Goal: Navigation & Orientation: Find specific page/section

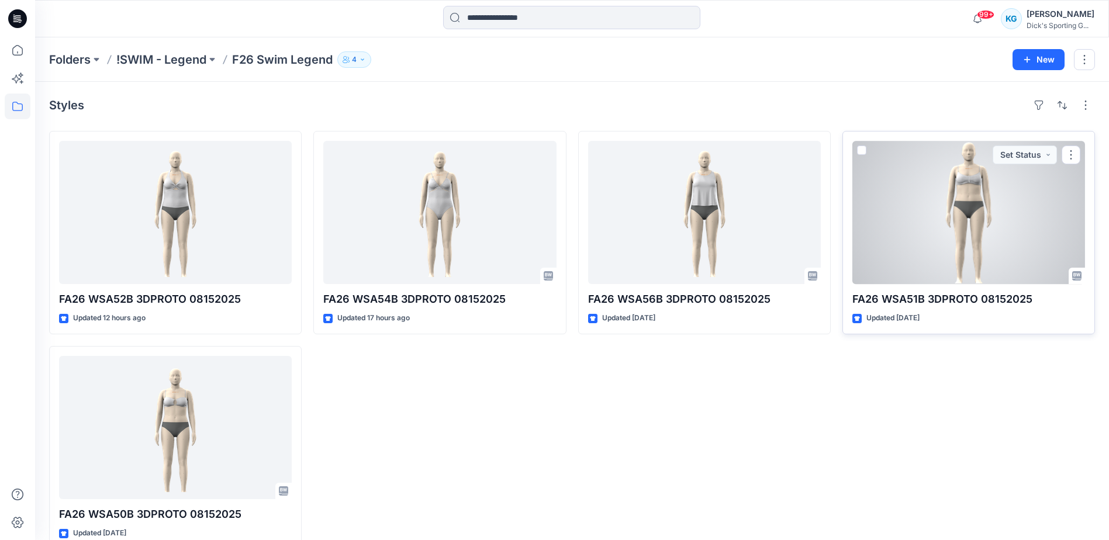
click at [906, 268] on div at bounding box center [968, 212] width 233 height 143
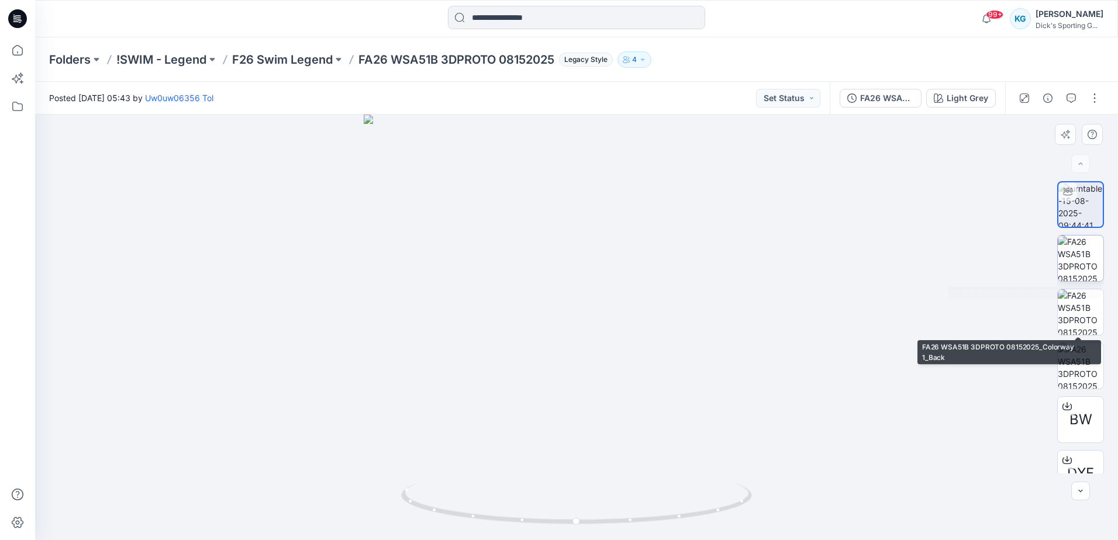
click at [1081, 274] on img at bounding box center [1080, 259] width 46 height 46
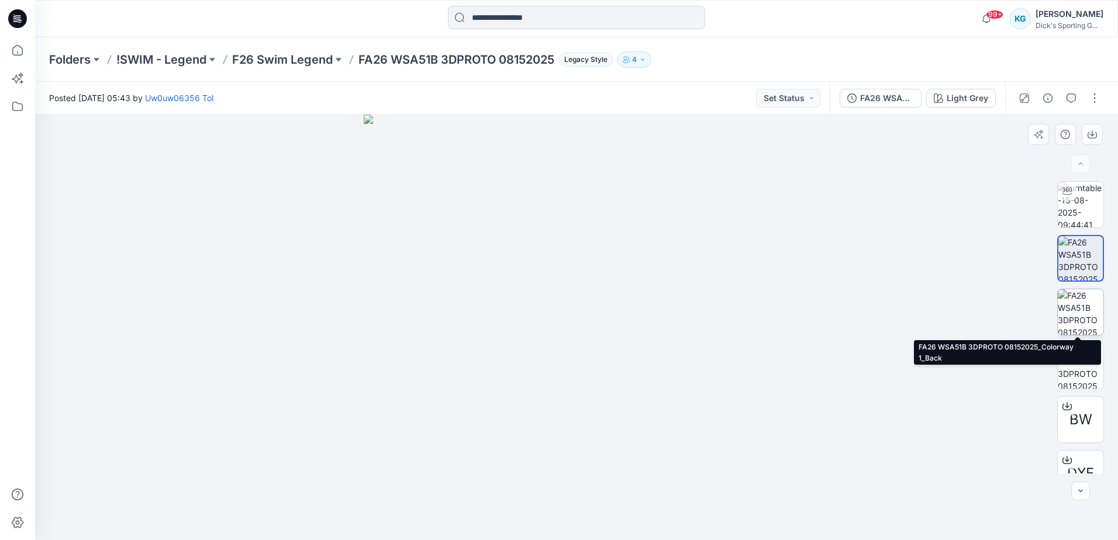
click at [1069, 305] on img at bounding box center [1080, 312] width 46 height 46
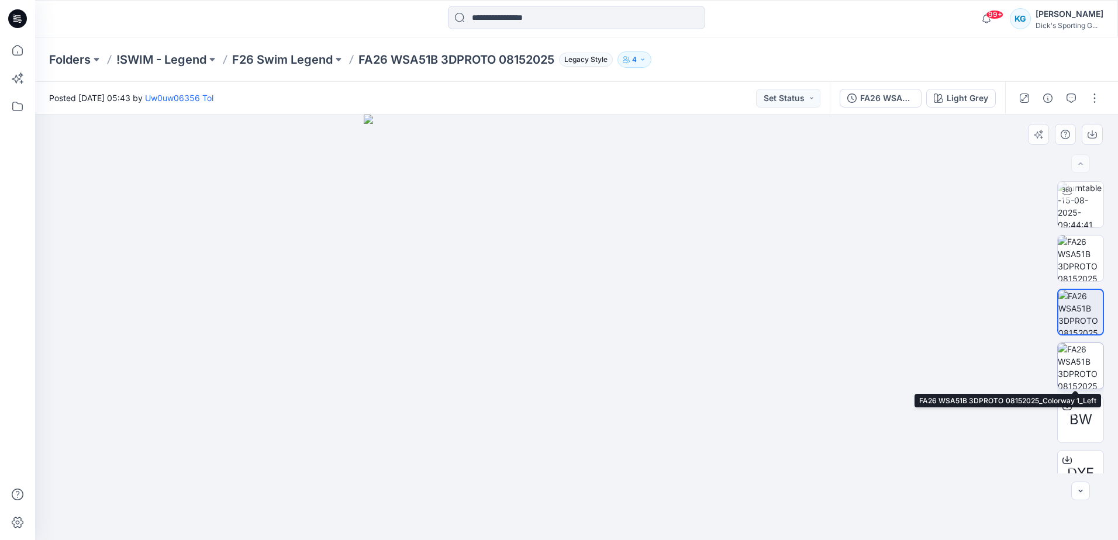
click at [1072, 365] on img at bounding box center [1080, 366] width 46 height 46
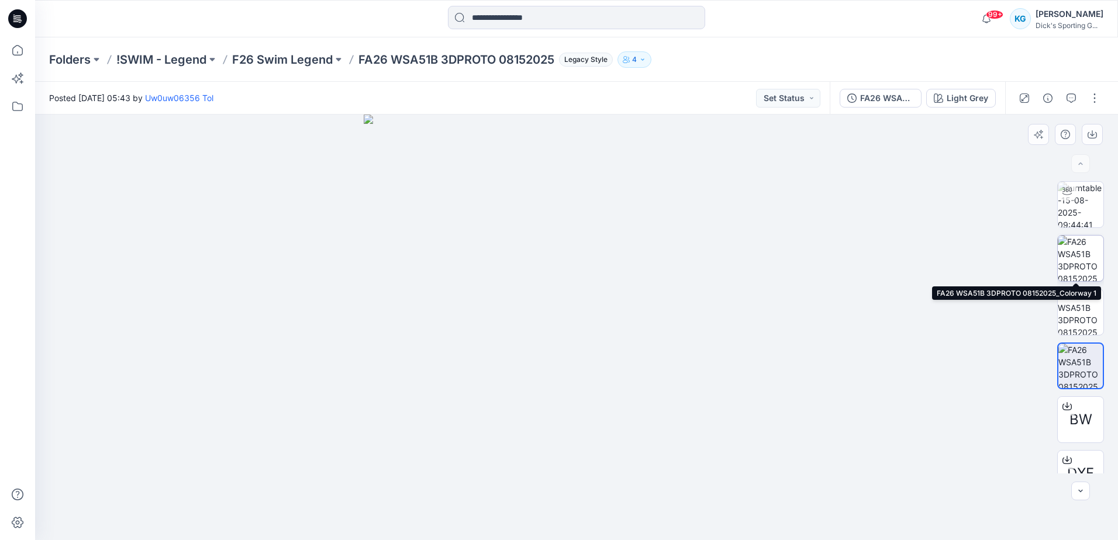
click at [1075, 254] on img at bounding box center [1080, 259] width 46 height 46
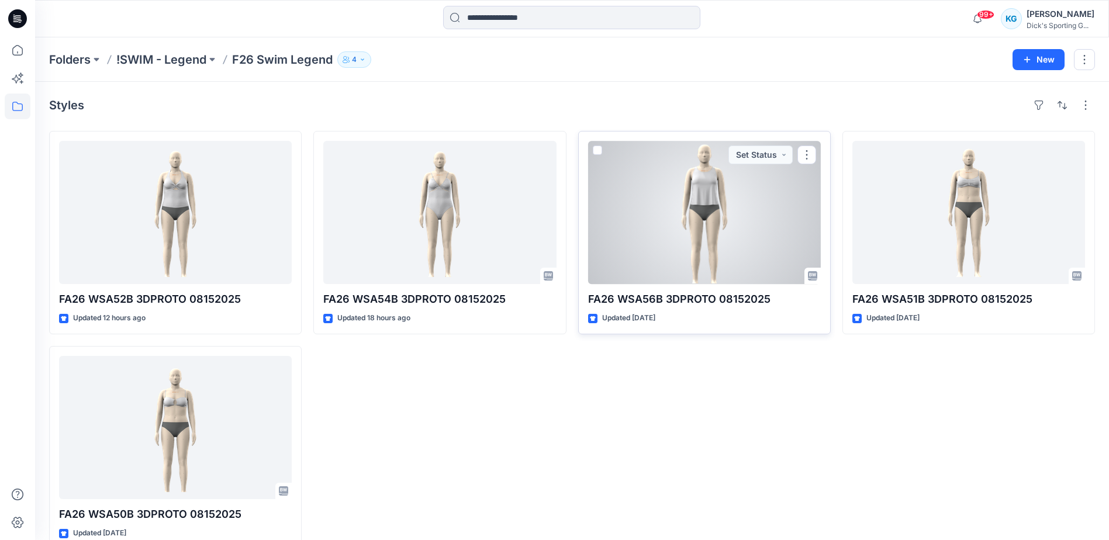
click at [652, 300] on p "FA26 WSA56B 3DPROTO 08152025" at bounding box center [704, 299] width 233 height 16
click at [720, 247] on div at bounding box center [704, 212] width 233 height 143
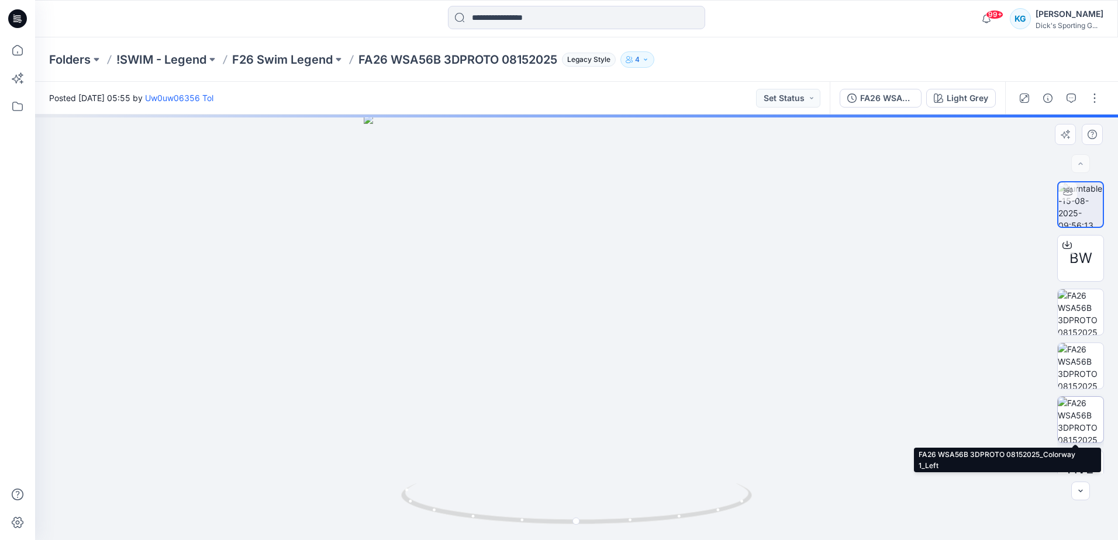
click at [1075, 424] on img at bounding box center [1080, 420] width 46 height 46
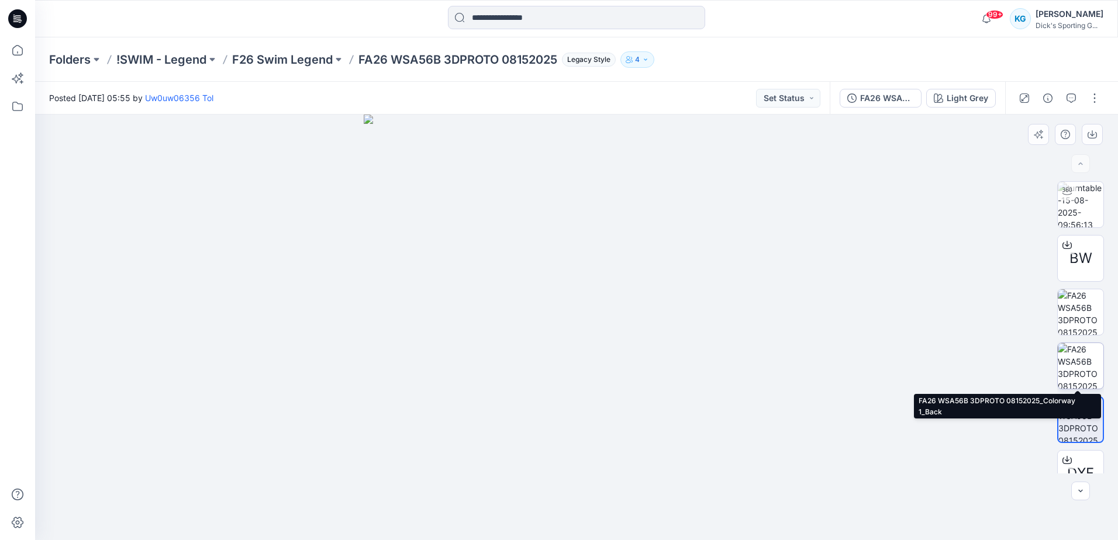
click at [1074, 359] on img at bounding box center [1080, 366] width 46 height 46
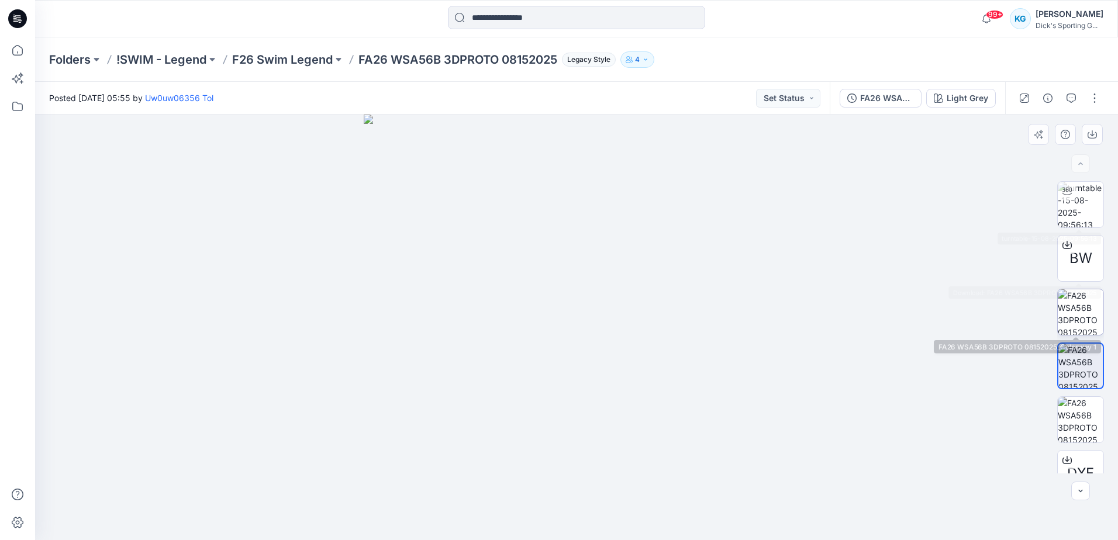
click at [1075, 302] on img at bounding box center [1080, 312] width 46 height 46
drag, startPoint x: 1088, startPoint y: 364, endPoint x: 1074, endPoint y: 365, distance: 14.1
click at [1088, 364] on img at bounding box center [1080, 366] width 46 height 46
click at [1109, 404] on div "BW DXF" at bounding box center [1080, 327] width 75 height 292
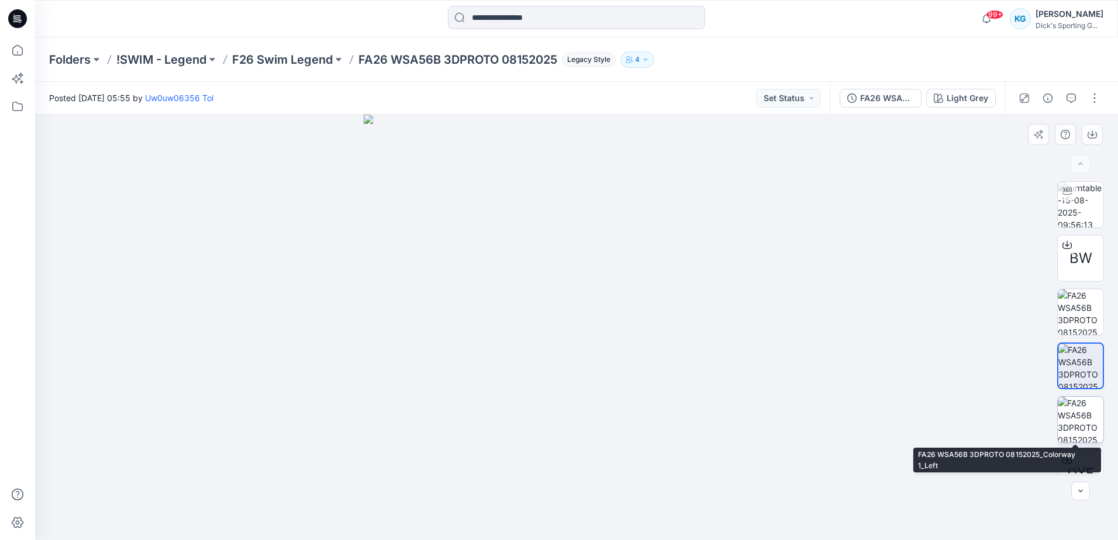
click at [1083, 425] on img at bounding box center [1080, 420] width 46 height 46
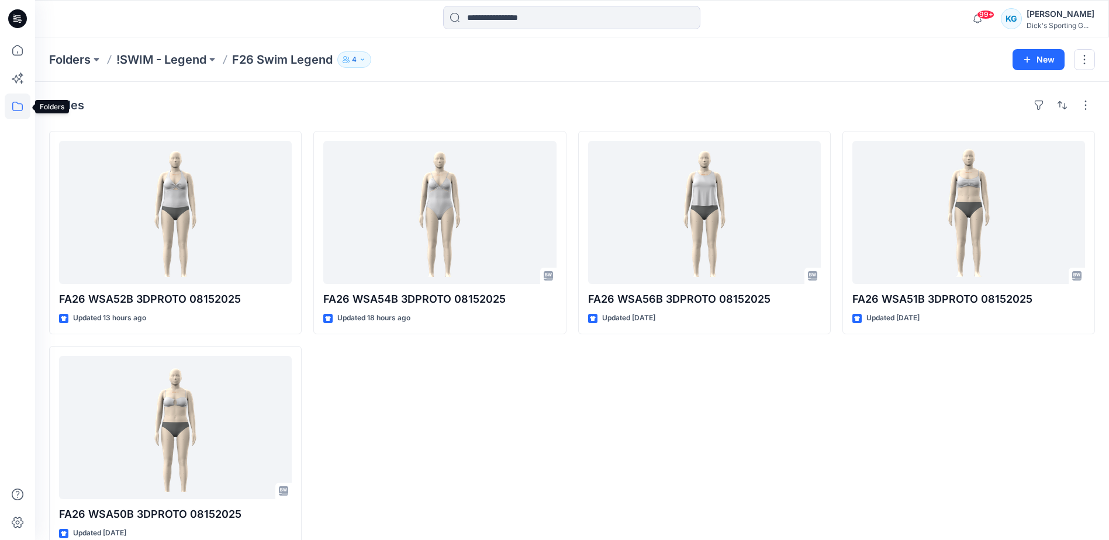
click at [16, 109] on icon at bounding box center [18, 107] width 26 height 26
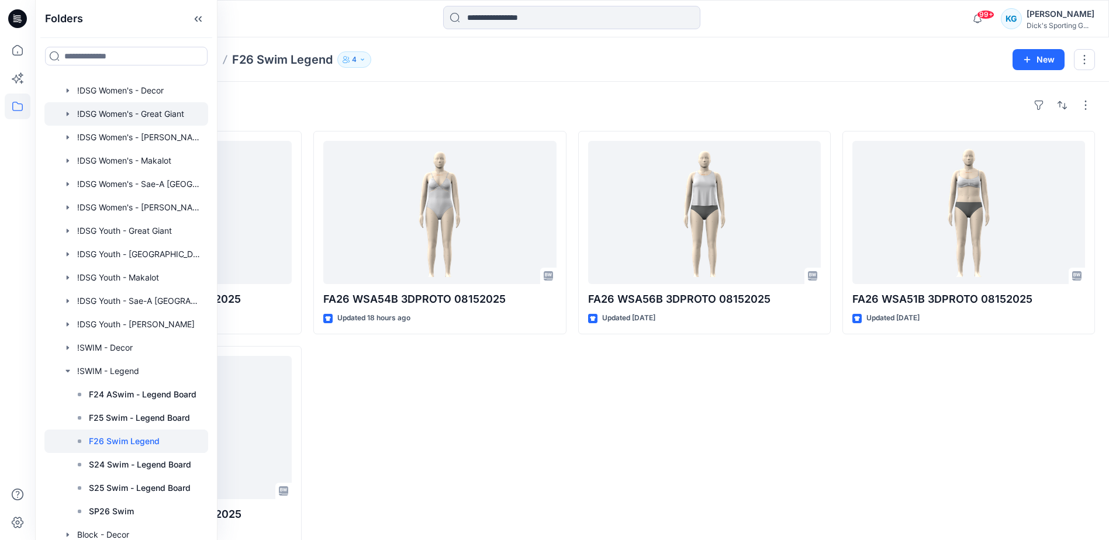
scroll to position [292, 0]
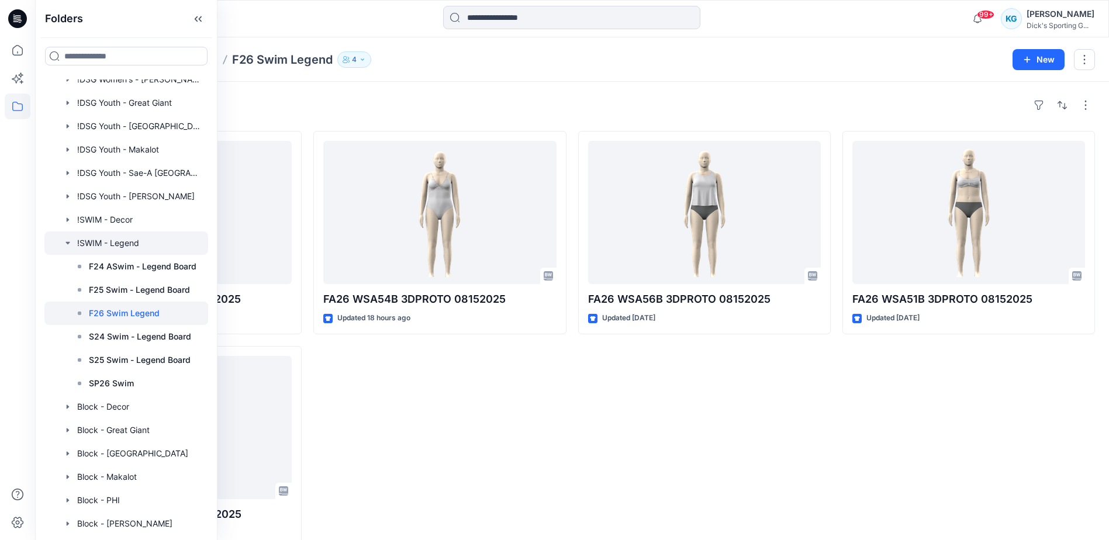
click at [68, 243] on icon "button" at bounding box center [67, 243] width 4 height 2
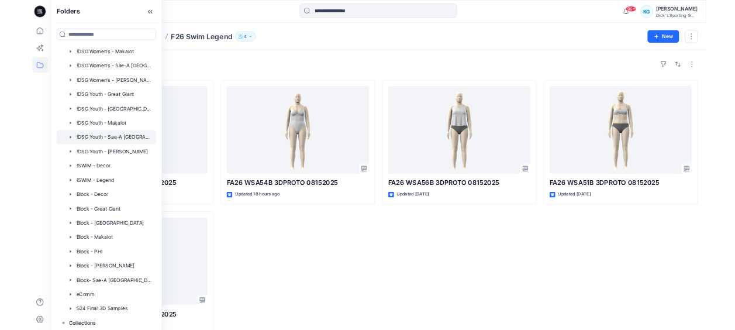
scroll to position [241, 0]
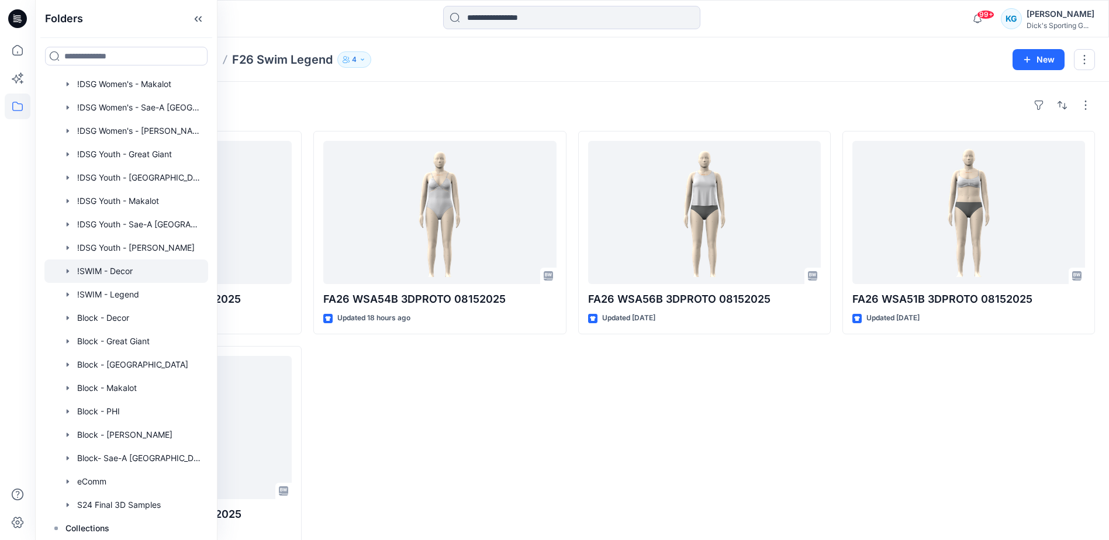
click at [95, 271] on div at bounding box center [126, 271] width 164 height 23
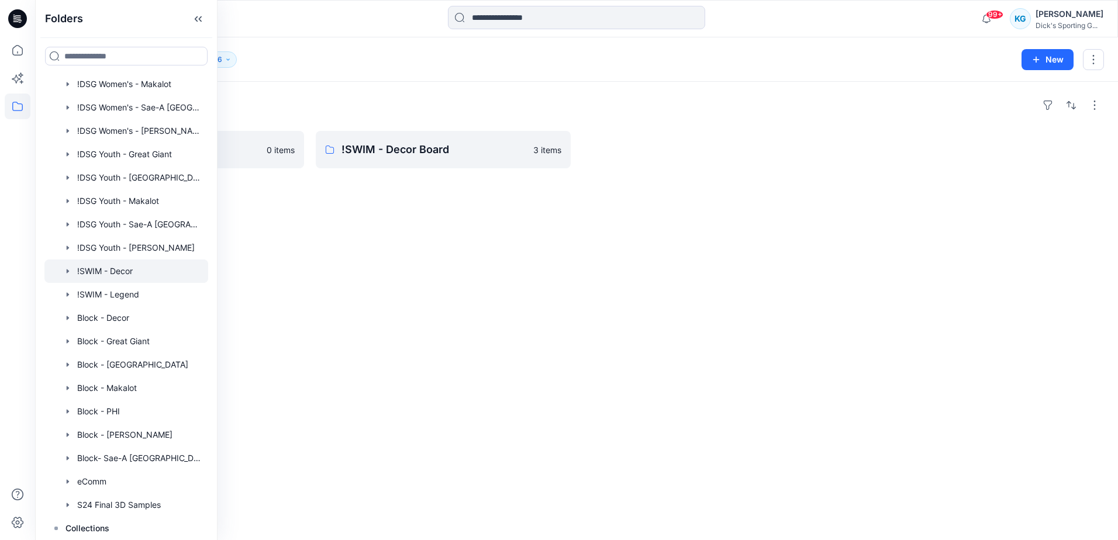
click at [68, 270] on icon "button" at bounding box center [68, 271] width 2 height 4
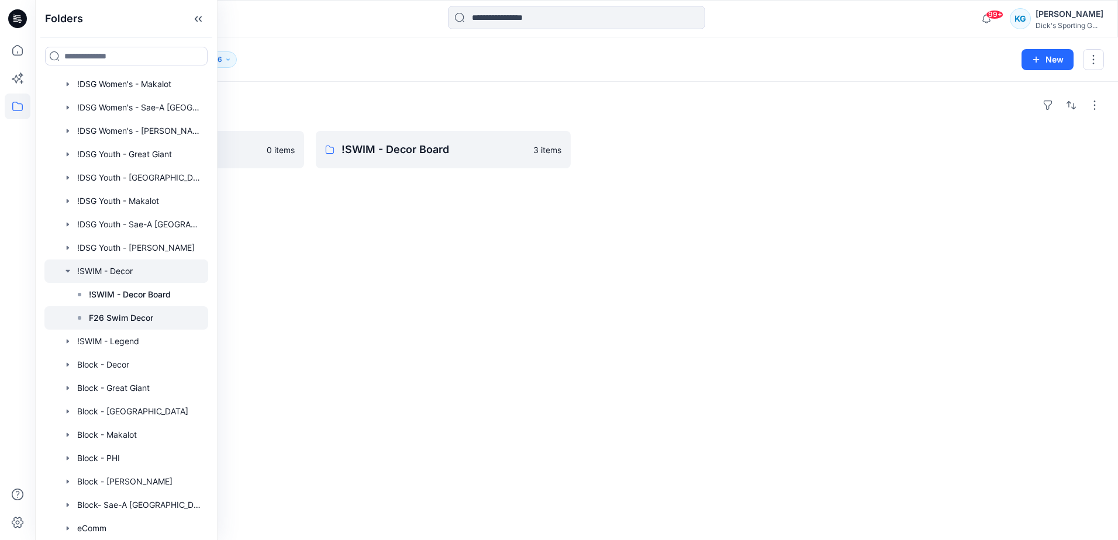
click at [112, 317] on p "F26 Swim Decor" at bounding box center [121, 318] width 64 height 14
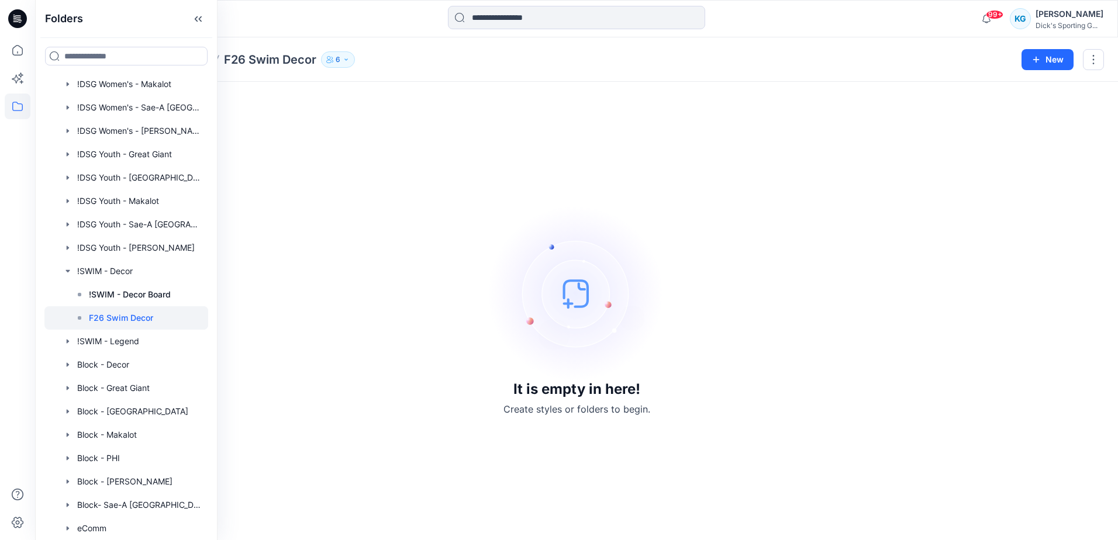
click at [390, 306] on div "It is empty in here! Create styles or folders to begin." at bounding box center [576, 311] width 1054 height 430
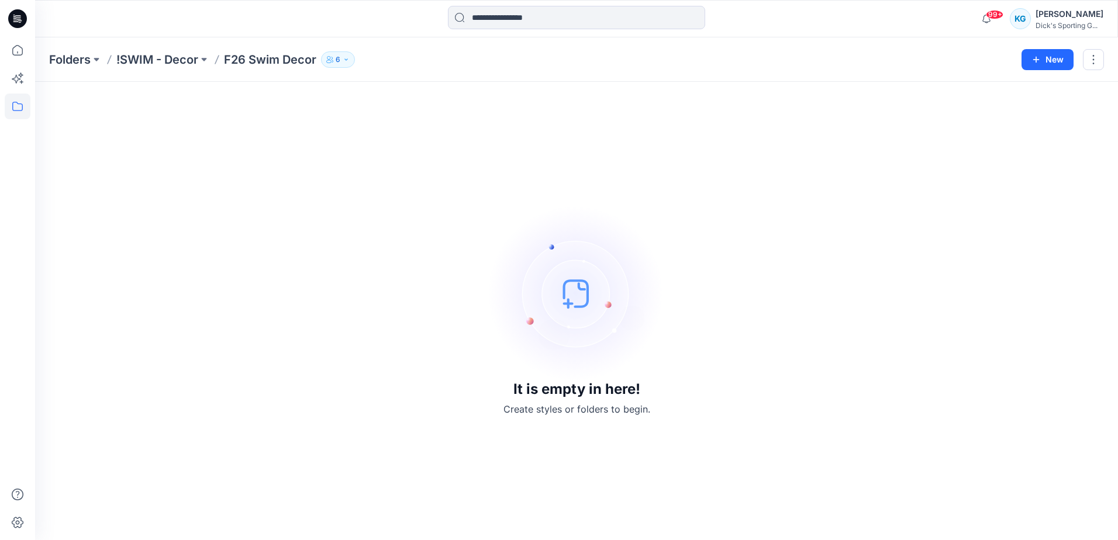
click at [379, 251] on div "It is empty in here! Create styles or folders to begin." at bounding box center [576, 311] width 1054 height 430
click at [172, 62] on p "!SWIM - Decor" at bounding box center [157, 59] width 82 height 16
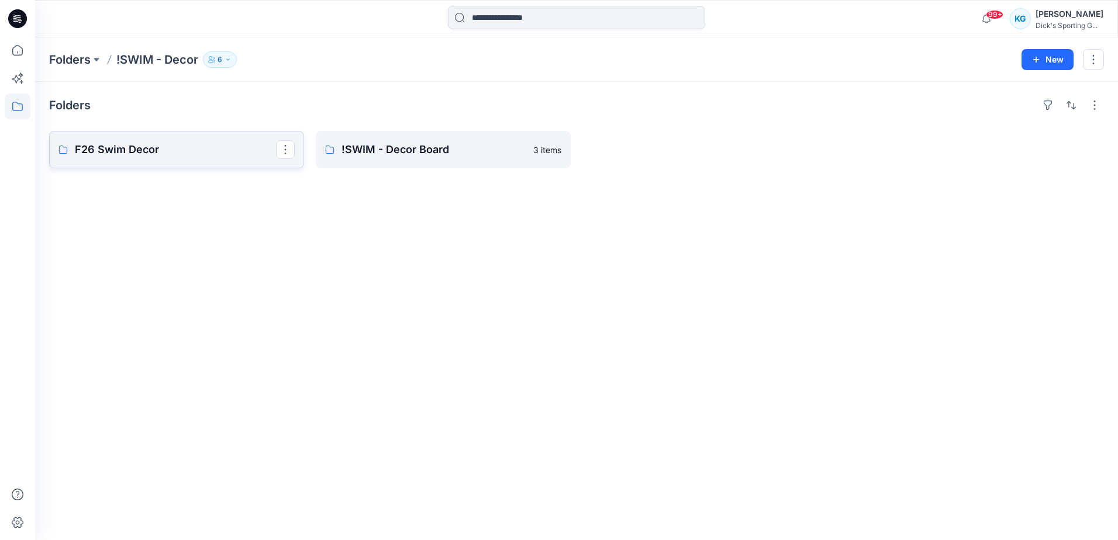
click at [195, 154] on p "F26 Swim Decor" at bounding box center [175, 149] width 201 height 16
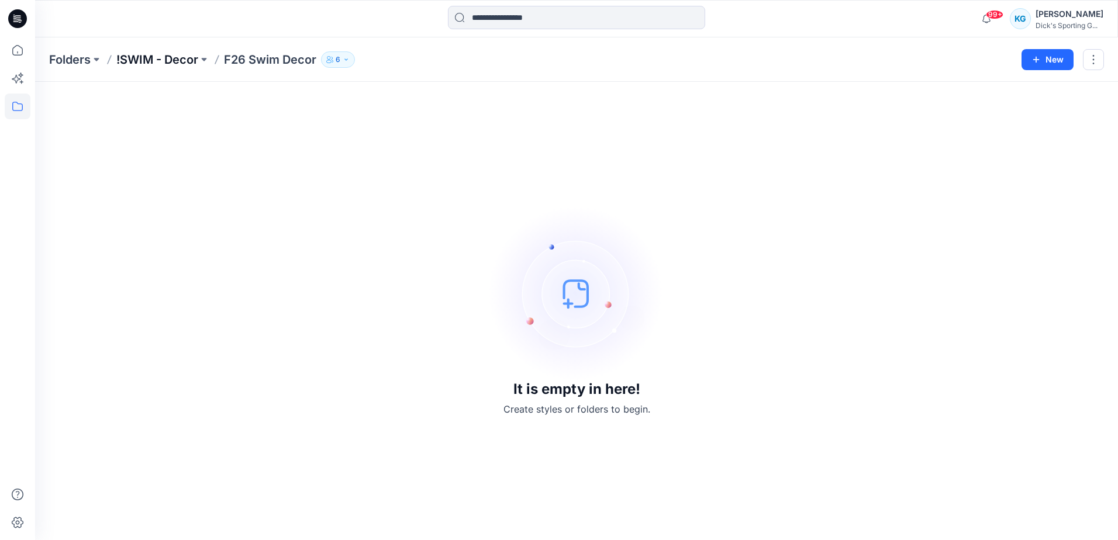
click at [140, 60] on p "!SWIM - Decor" at bounding box center [157, 59] width 82 height 16
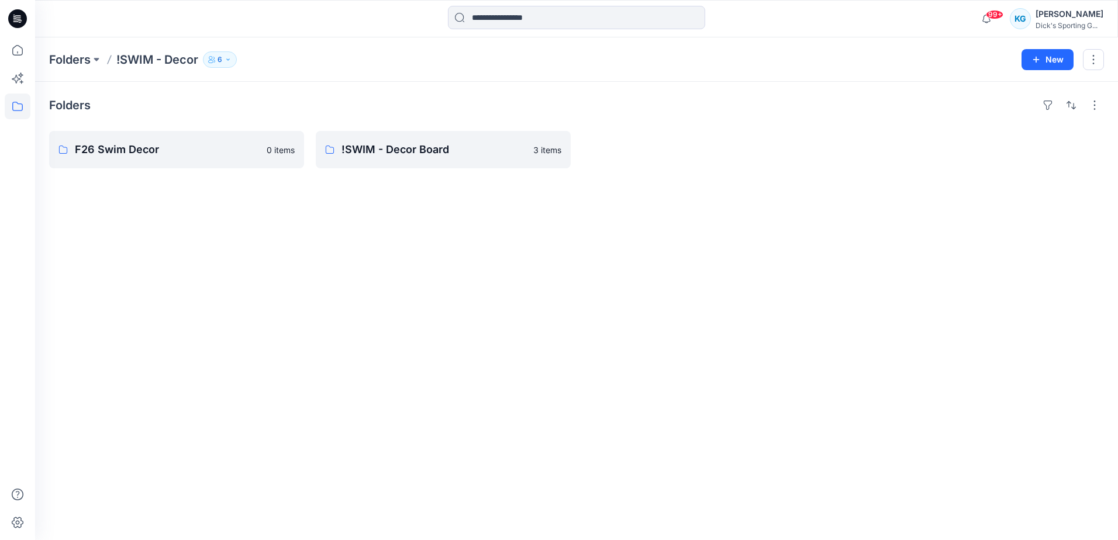
click at [352, 247] on div "Folders F26 Swim Decor 0 items !SWIM - Decor Board 3 items" at bounding box center [576, 311] width 1082 height 458
click at [402, 154] on p "!SWIM - Decor Board" at bounding box center [433, 149] width 185 height 16
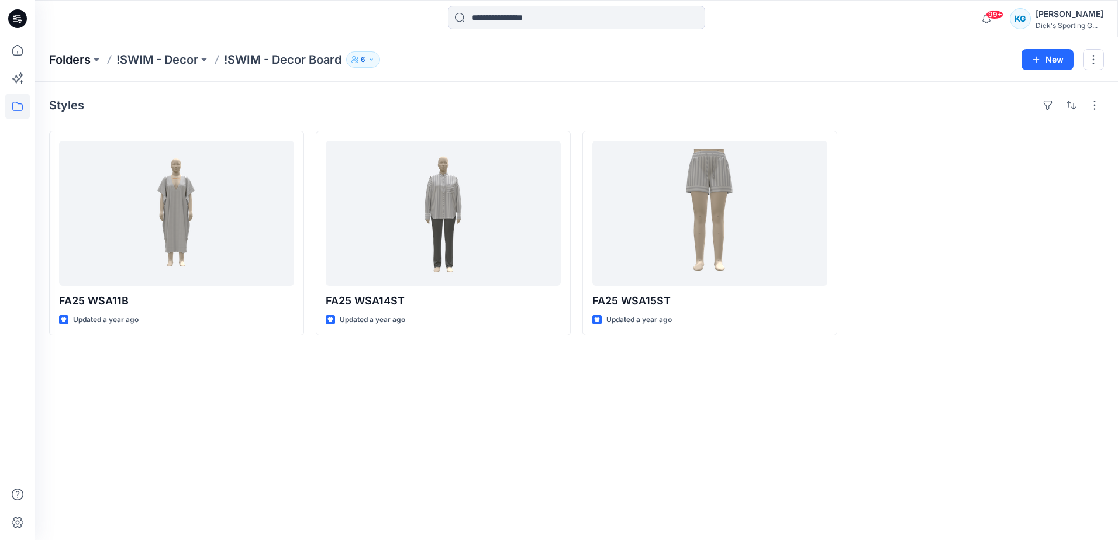
click at [82, 58] on p "Folders" at bounding box center [69, 59] width 41 height 16
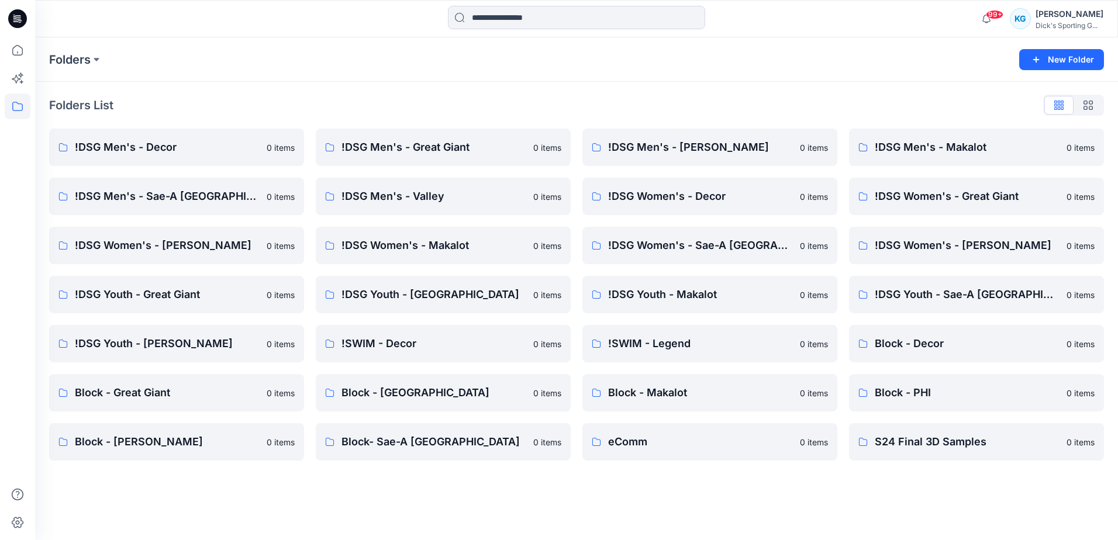
click at [468, 496] on div "Folders New Folder Folders List !DSG Men's - Decor 0 items !DSG Men's - Sae-A A…" at bounding box center [576, 288] width 1082 height 503
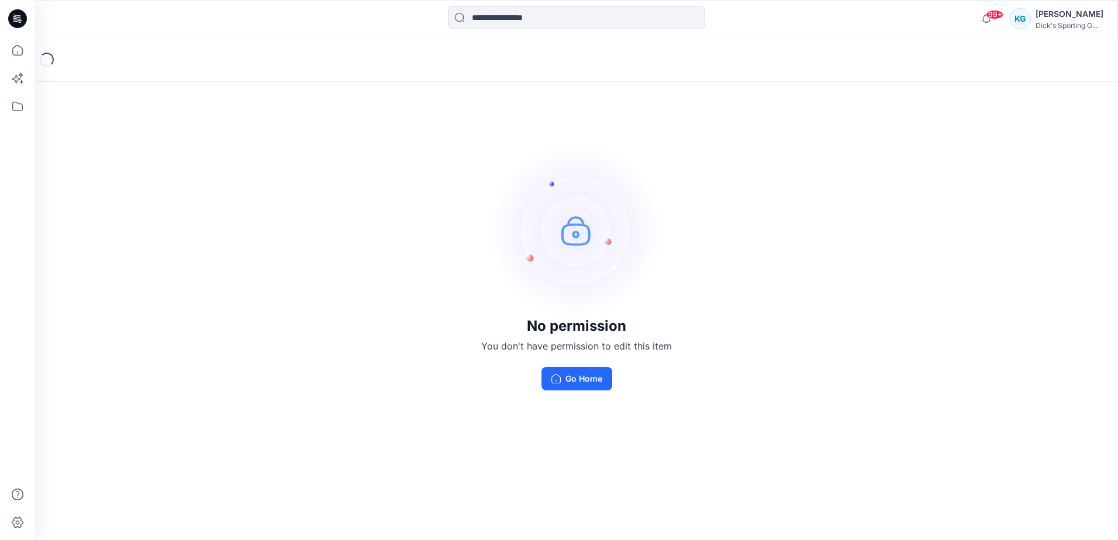
click at [712, 321] on div "No permission You don't have permission to edit this item Go Home" at bounding box center [576, 266] width 1082 height 458
click at [94, 109] on div "No permission You don't have permission to edit this item Go Home" at bounding box center [576, 266] width 1082 height 458
click at [44, 58] on div "Loading..." at bounding box center [47, 60] width 14 height 14
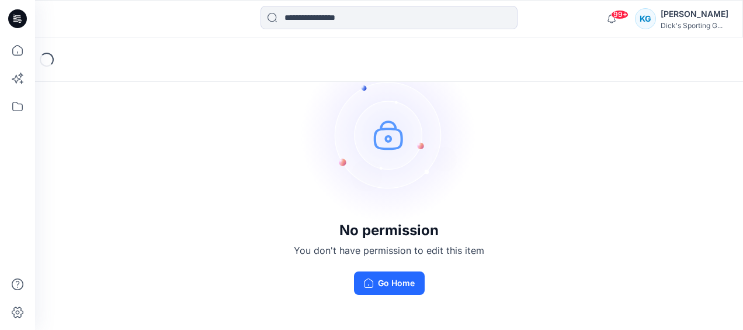
click at [420, 117] on img at bounding box center [389, 134] width 175 height 175
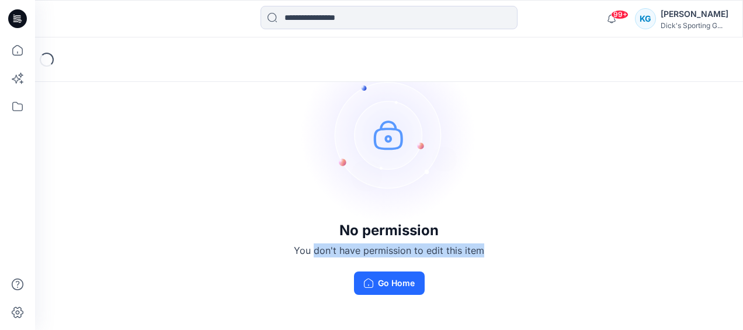
drag, startPoint x: 323, startPoint y: 251, endPoint x: 538, endPoint y: 249, distance: 215.7
click at [538, 249] on div "No permission You don't have permission to edit this item Go Home" at bounding box center [389, 170] width 708 height 267
drag, startPoint x: 538, startPoint y: 249, endPoint x: 532, endPoint y: 248, distance: 6.5
click at [538, 249] on div "No permission You don't have permission to edit this item Go Home" at bounding box center [389, 170] width 708 height 267
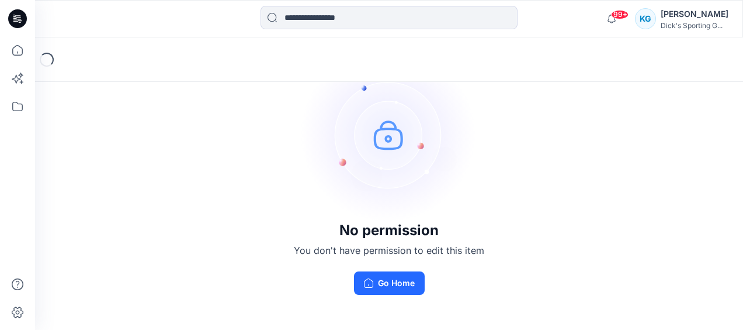
click at [134, 79] on div "Loading..." at bounding box center [389, 59] width 708 height 44
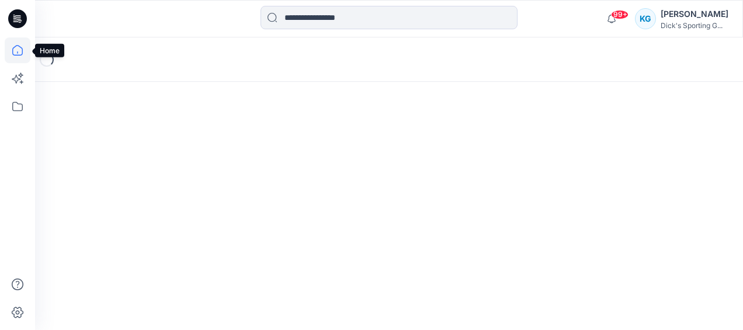
click at [17, 51] on icon at bounding box center [18, 50] width 26 height 26
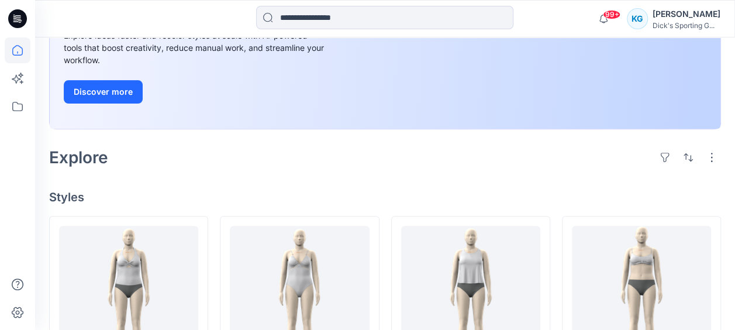
scroll to position [29, 0]
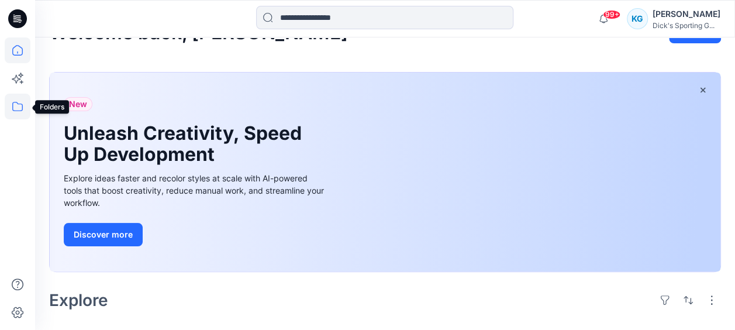
click at [14, 103] on icon at bounding box center [18, 107] width 26 height 26
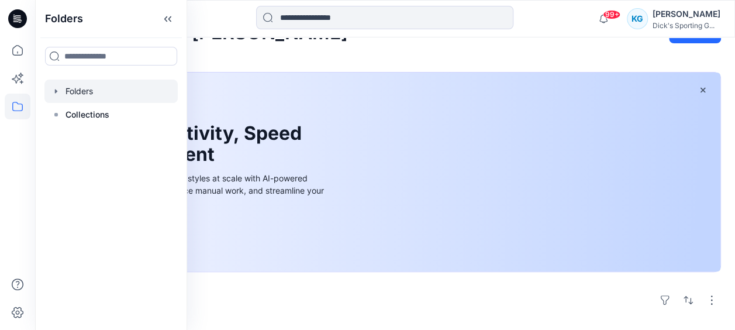
click at [82, 91] on div at bounding box center [110, 90] width 133 height 23
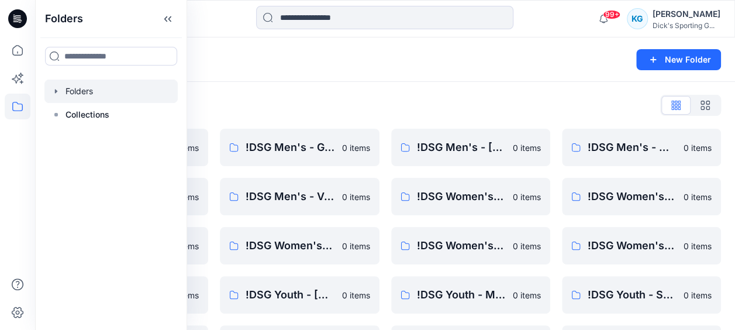
click at [514, 53] on div "Folders" at bounding box center [339, 59] width 580 height 16
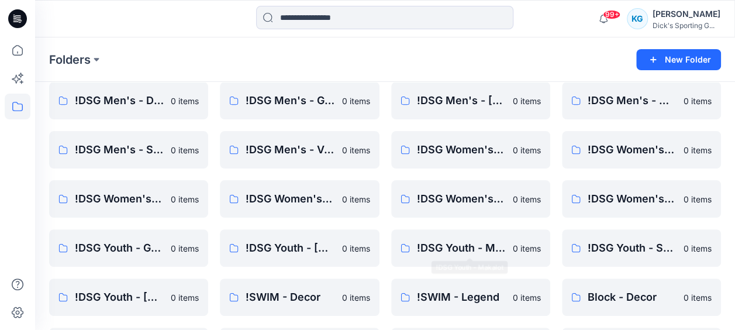
scroll to position [117, 0]
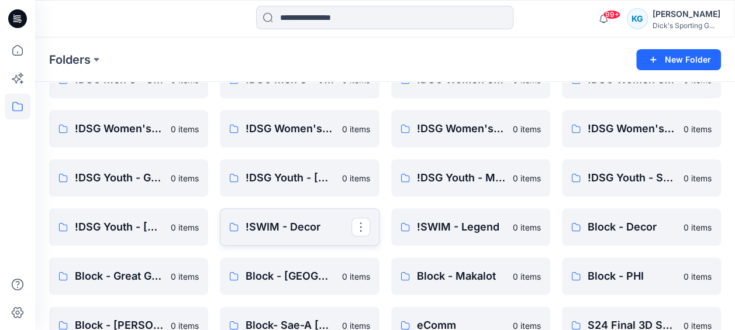
click at [253, 230] on p "!SWIM - Decor" at bounding box center [297, 227] width 105 height 16
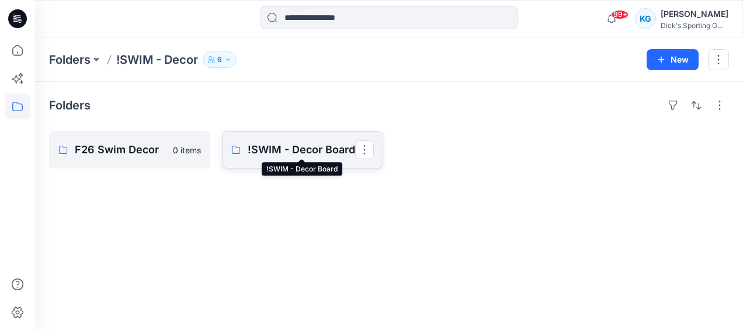
click at [289, 145] on p "!SWIM - Decor Board" at bounding box center [302, 149] width 108 height 16
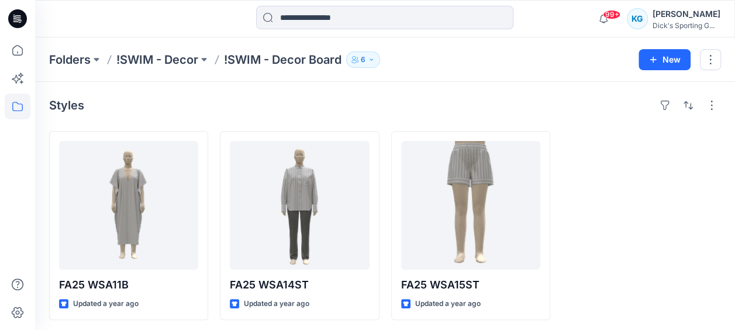
click at [380, 61] on button "6" at bounding box center [363, 59] width 34 height 16
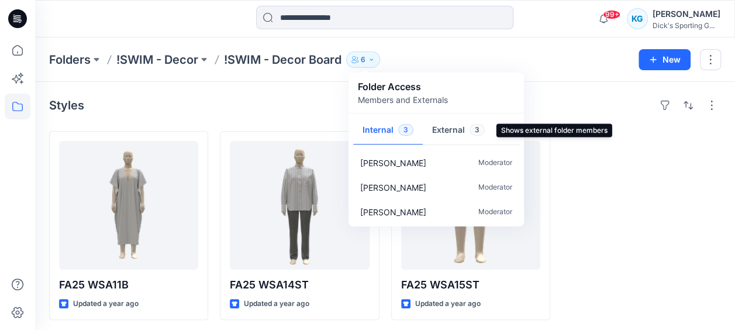
click at [461, 126] on button "External 3" at bounding box center [458, 131] width 71 height 30
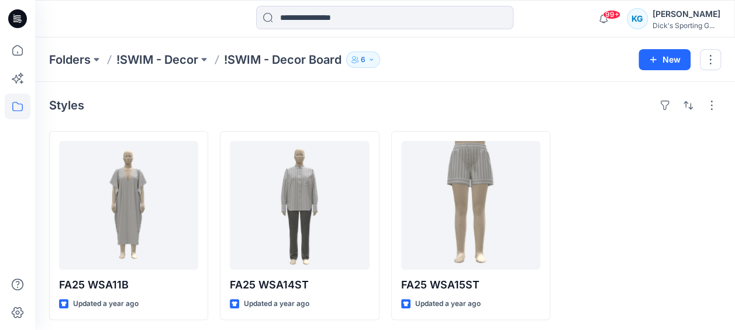
click at [296, 98] on div "Styles" at bounding box center [385, 105] width 672 height 19
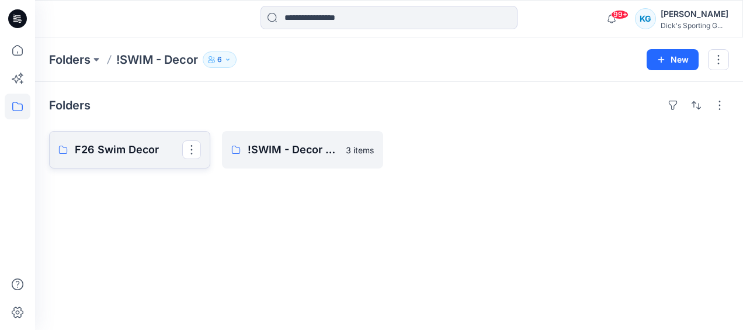
click at [112, 149] on p "F26 Swim Decor" at bounding box center [129, 149] width 108 height 16
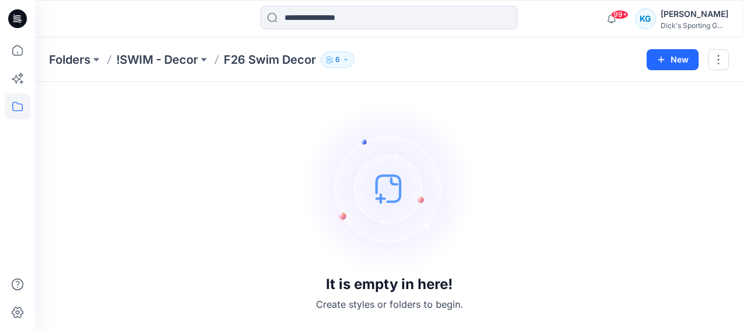
click at [350, 55] on button "6" at bounding box center [338, 59] width 34 height 16
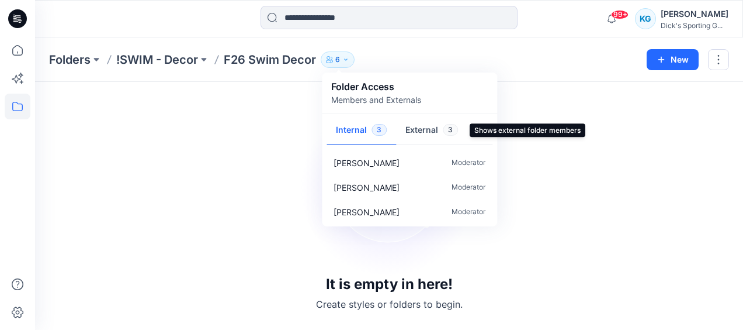
click at [432, 131] on button "External 3" at bounding box center [431, 131] width 71 height 30
